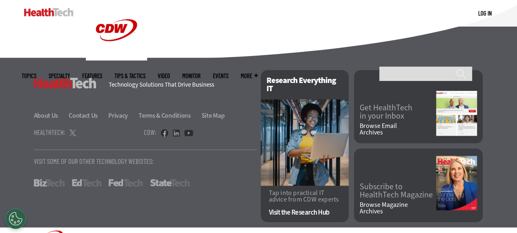
scroll to position [2106, 0]
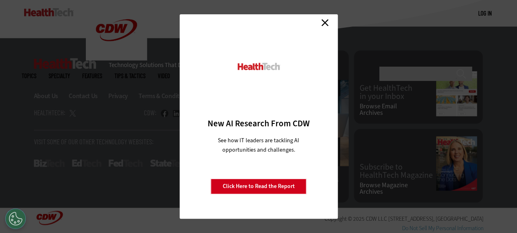
click at [260, 183] on link "Click Here to Read the Report" at bounding box center [259, 187] width 96 height 16
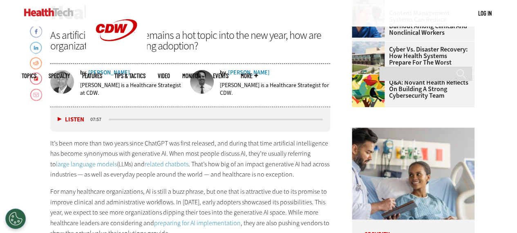
scroll to position [317, 0]
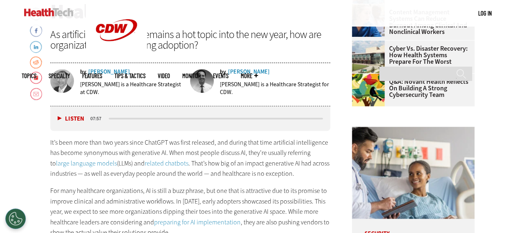
click at [59, 119] on button "Listen" at bounding box center [71, 119] width 27 height 6
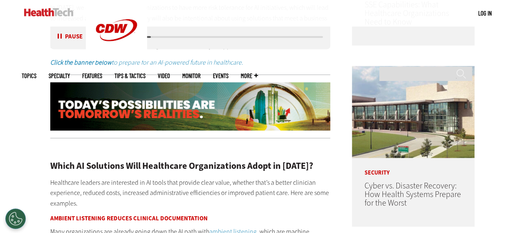
scroll to position [561, 0]
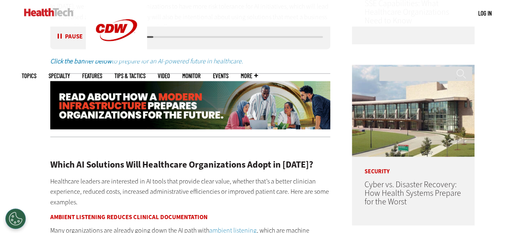
click at [179, 118] on img at bounding box center [190, 105] width 281 height 48
click at [60, 34] on button "Pause" at bounding box center [70, 37] width 25 height 6
click at [60, 35] on button "Listen" at bounding box center [71, 37] width 27 height 6
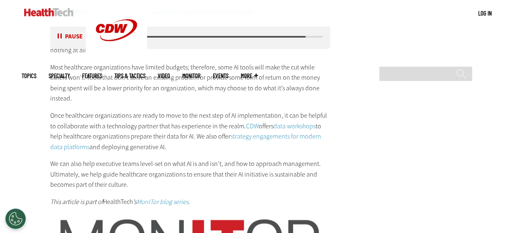
scroll to position [1464, 0]
